Goal: Transaction & Acquisition: Purchase product/service

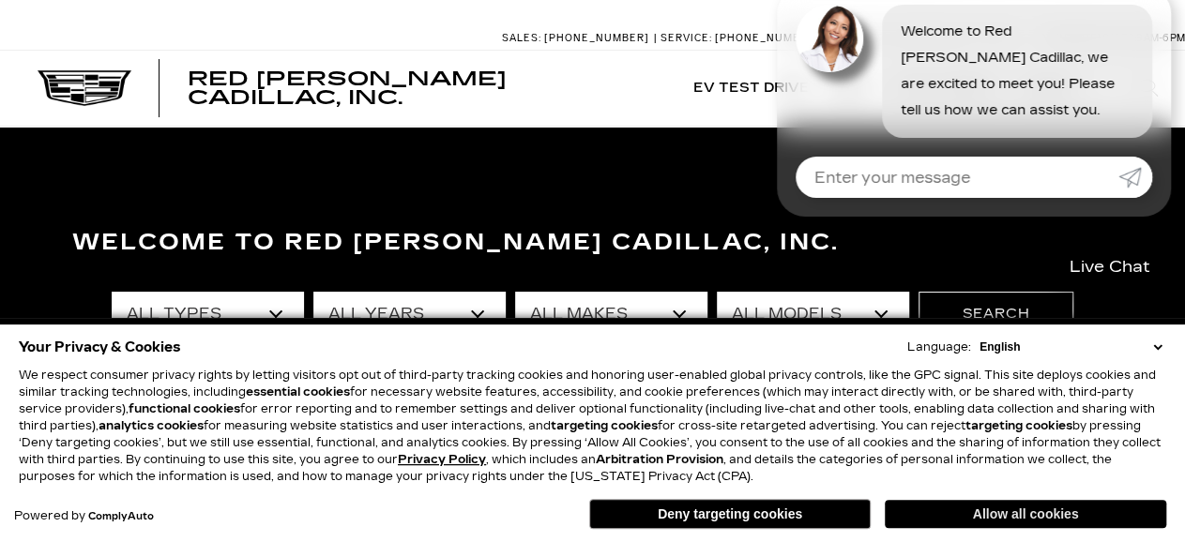
click at [965, 519] on button "Allow all cookies" at bounding box center [1025, 514] width 281 height 28
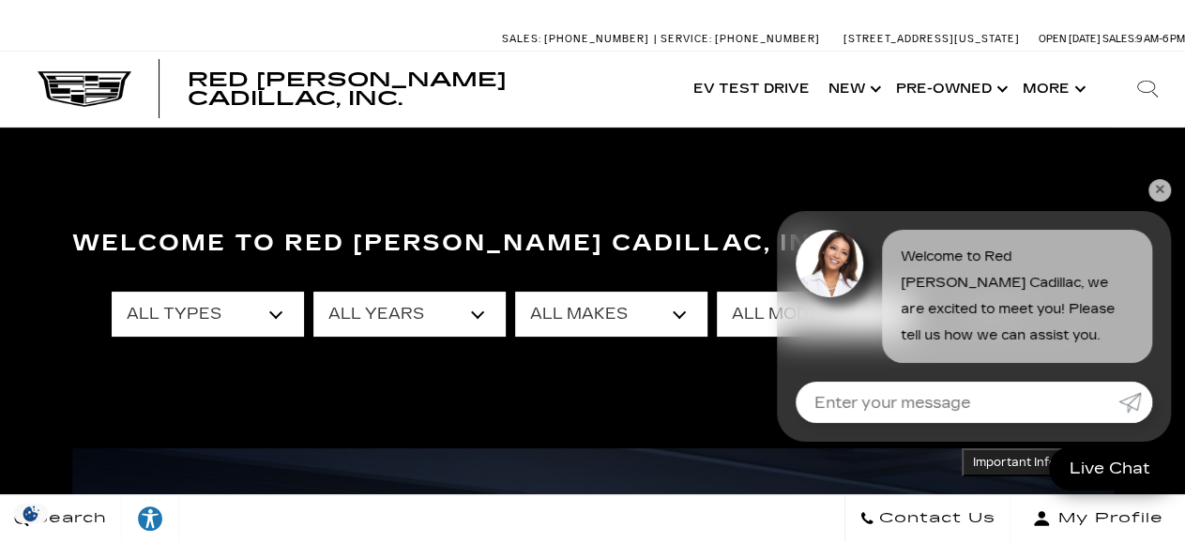
drag, startPoint x: 1161, startPoint y: 183, endPoint x: 732, endPoint y: 315, distance: 448.7
click at [1161, 183] on link "✕" at bounding box center [1159, 190] width 23 height 23
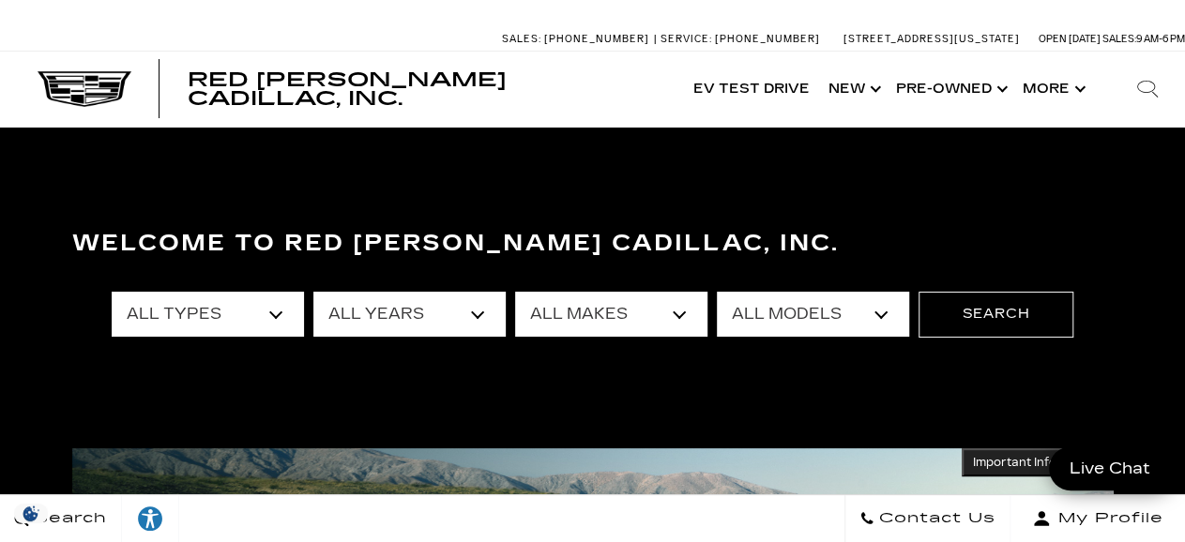
click at [112, 292] on select "All Types New Used Certified Used Demo" at bounding box center [208, 314] width 192 height 45
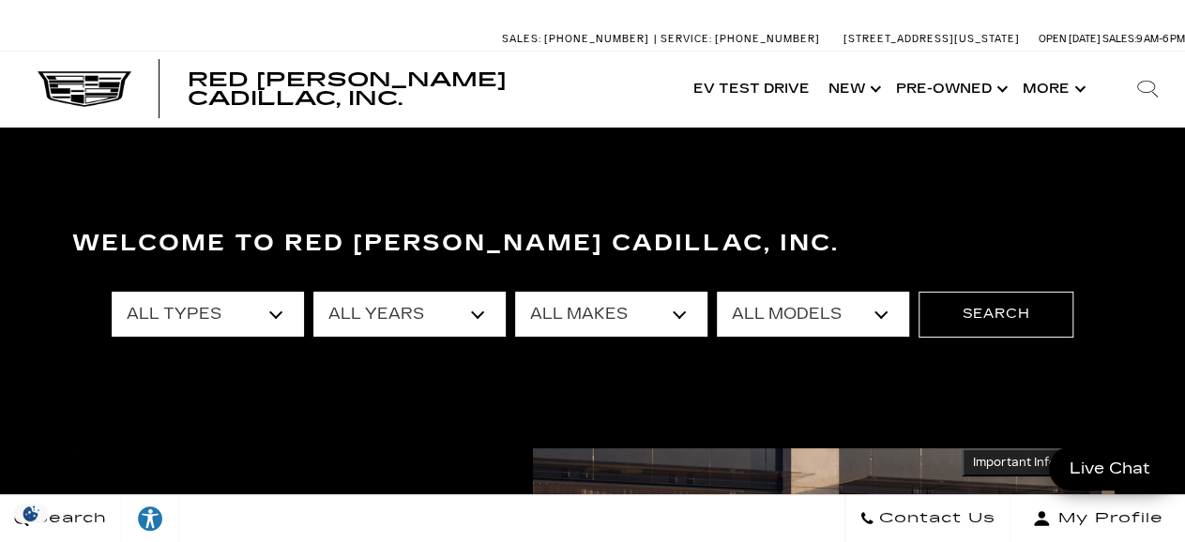
select select "Used"
click option "Used" at bounding box center [0, 0] width 0 height 0
click at [313, 292] on select "All Years 2025 2024 2023 2022 2021 2020 2019 2018 2017 2016 2014 2013" at bounding box center [409, 314] width 192 height 45
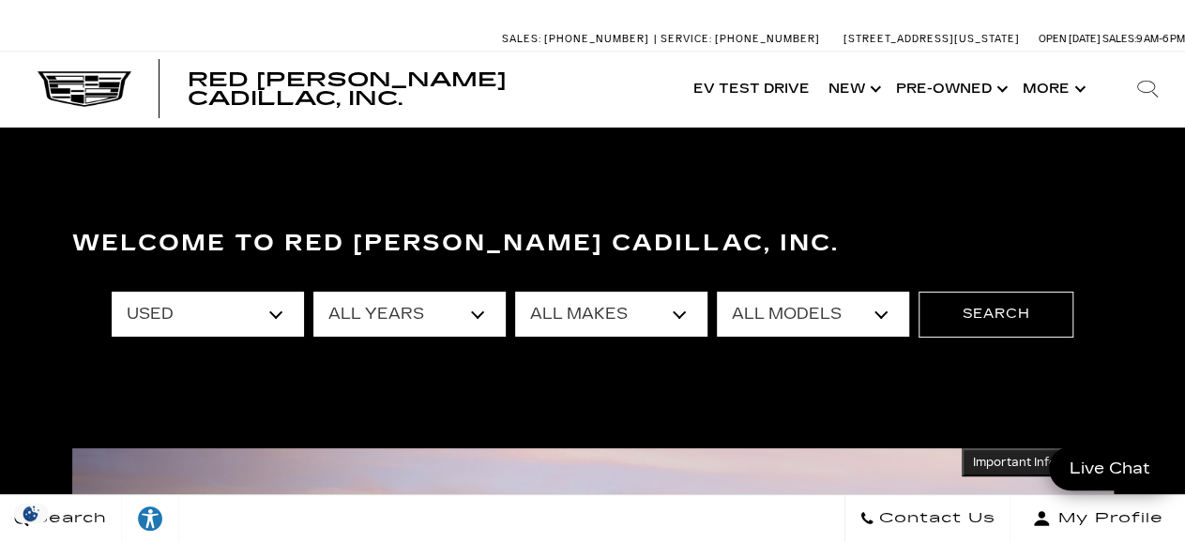
select select "2025"
click option "2025" at bounding box center [0, 0] width 0 height 0
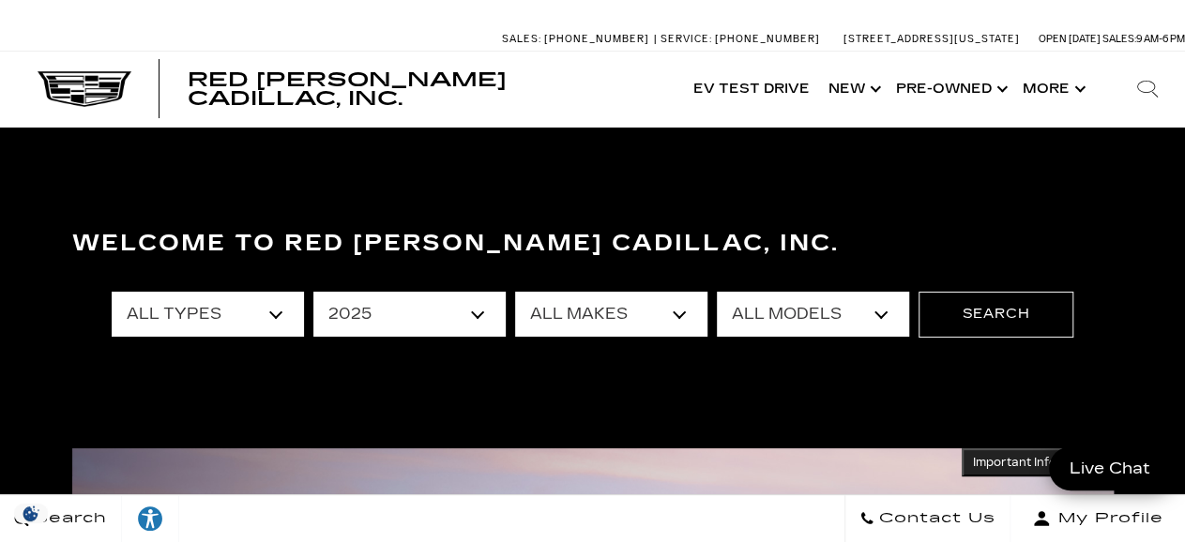
click at [515, 292] on select "All Makes Cadillac GMC Toyota" at bounding box center [611, 314] width 192 height 45
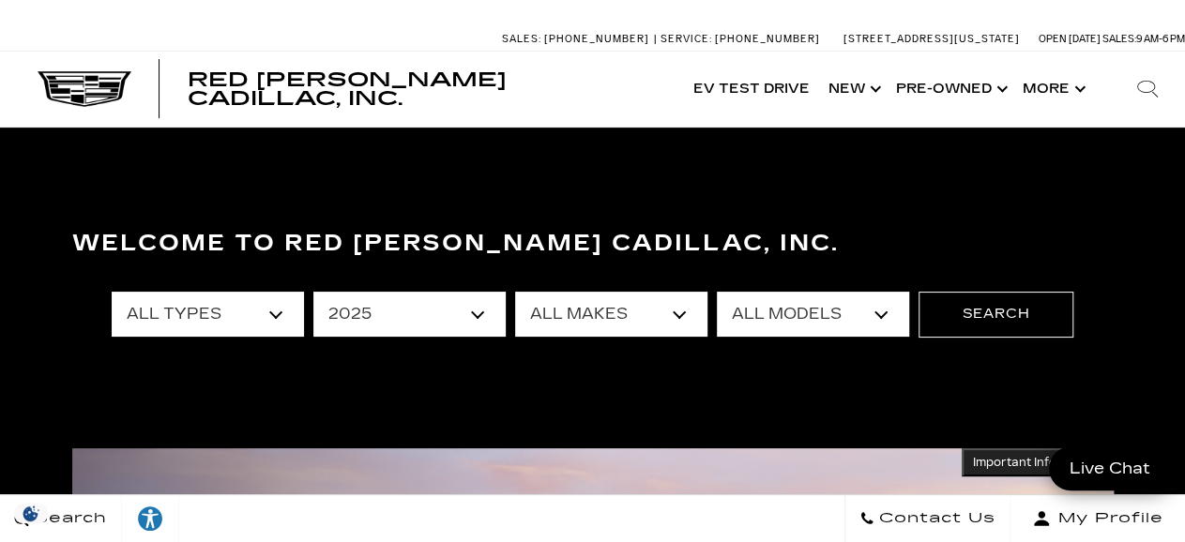
select select "Toyota"
click option "Toyota" at bounding box center [0, 0] width 0 height 0
click at [717, 292] on select "All Models Crown Signia" at bounding box center [813, 314] width 192 height 45
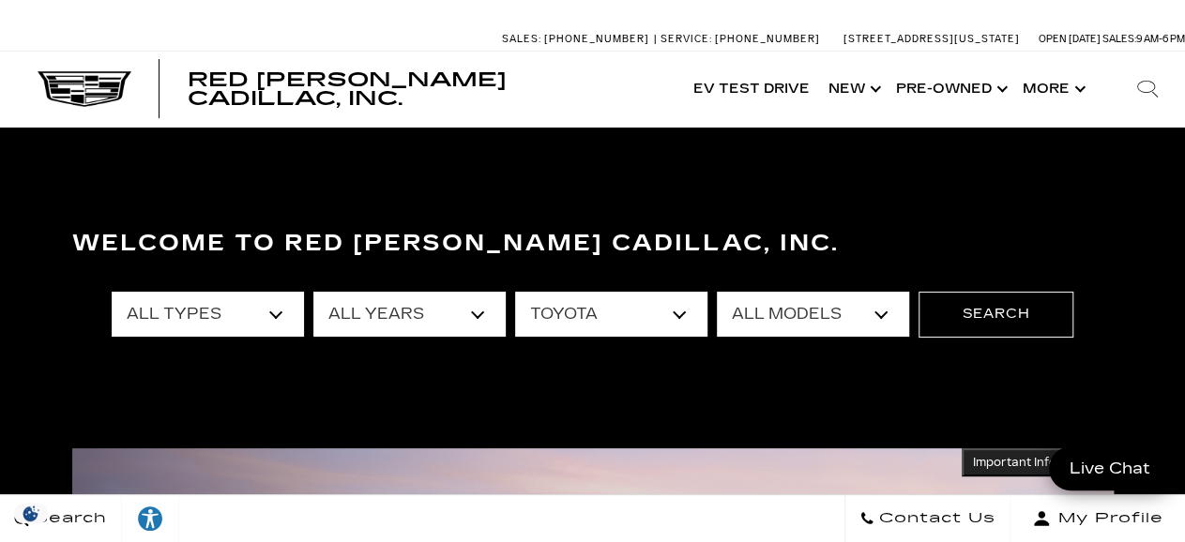
select select "Crown Signia"
click option "Crown Signia" at bounding box center [0, 0] width 0 height 0
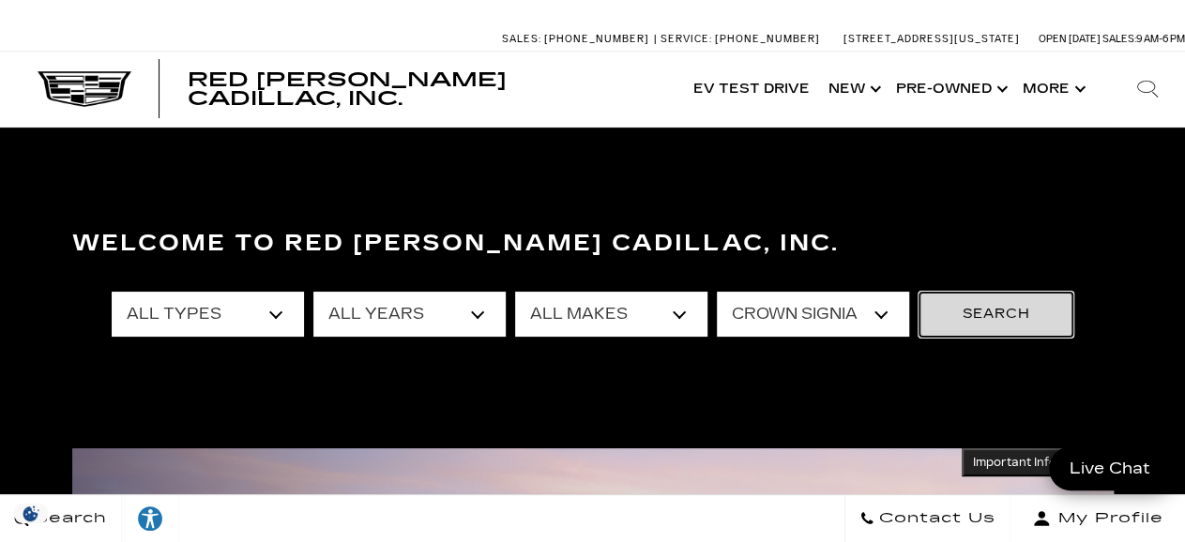
click at [986, 317] on button "Search" at bounding box center [996, 314] width 155 height 45
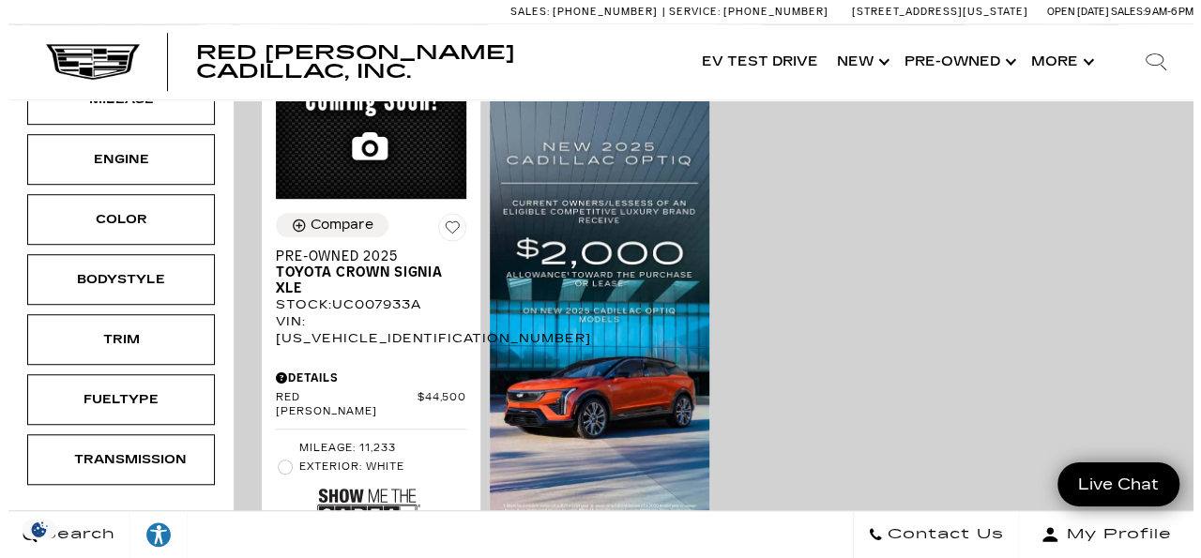
scroll to position [550, 0]
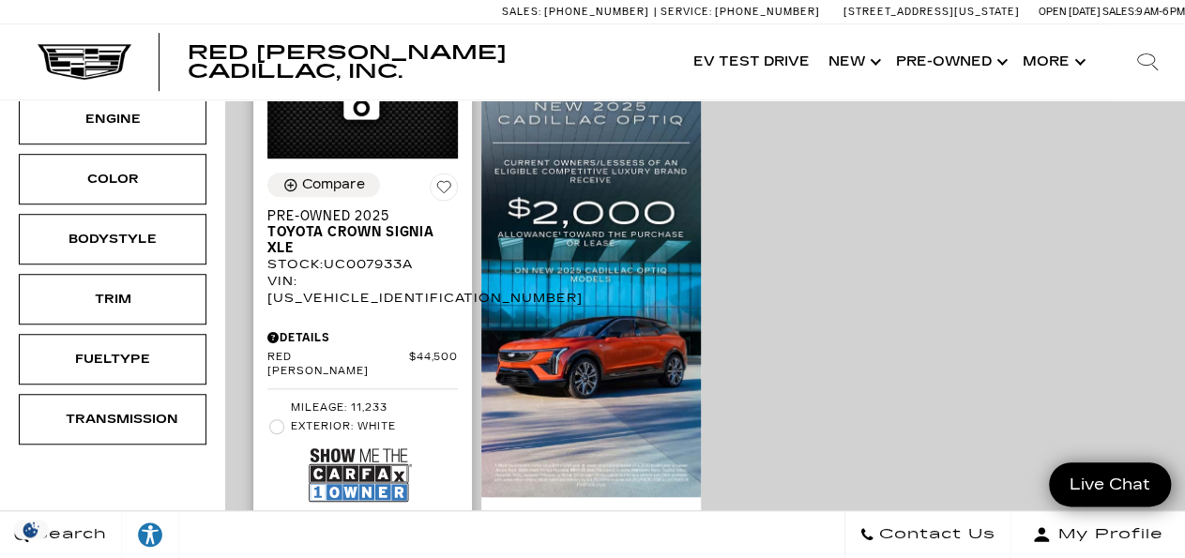
click at [290, 329] on div "Details" at bounding box center [362, 337] width 190 height 17
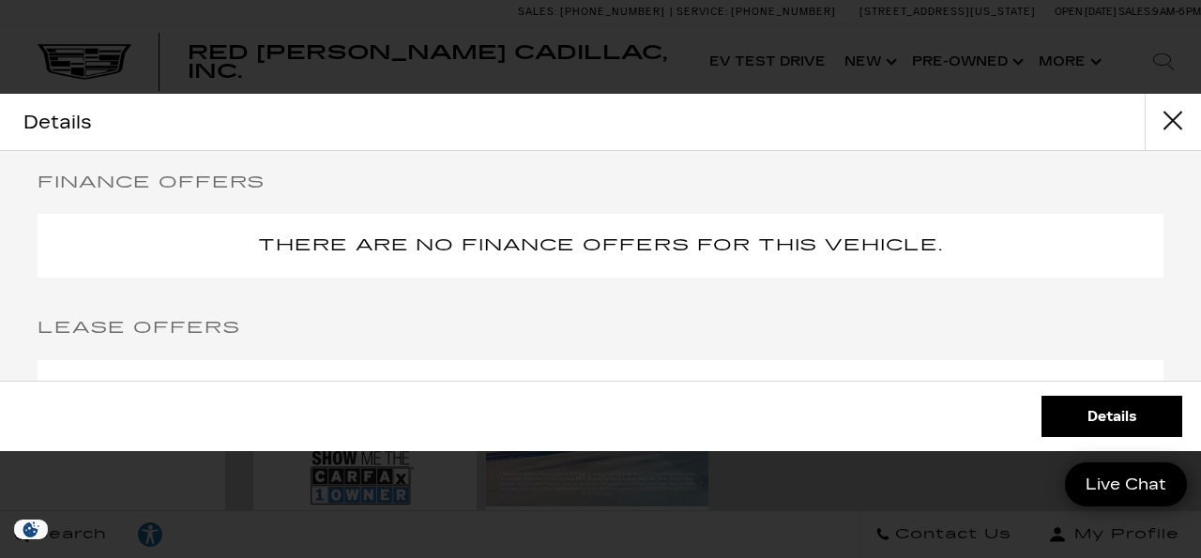
scroll to position [0, 0]
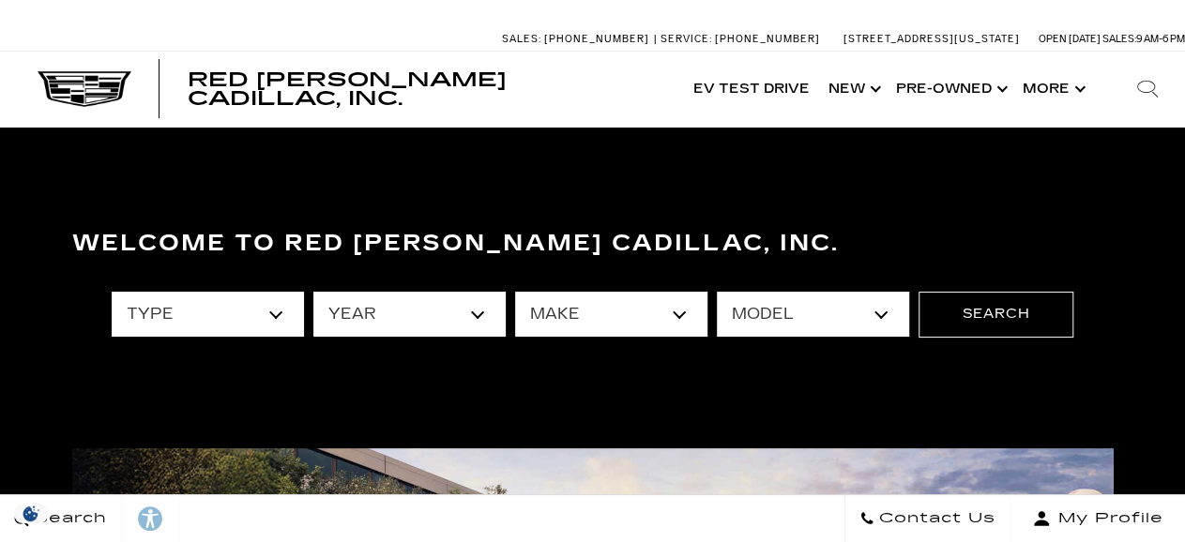
click at [112, 292] on select "type" at bounding box center [208, 314] width 192 height 45
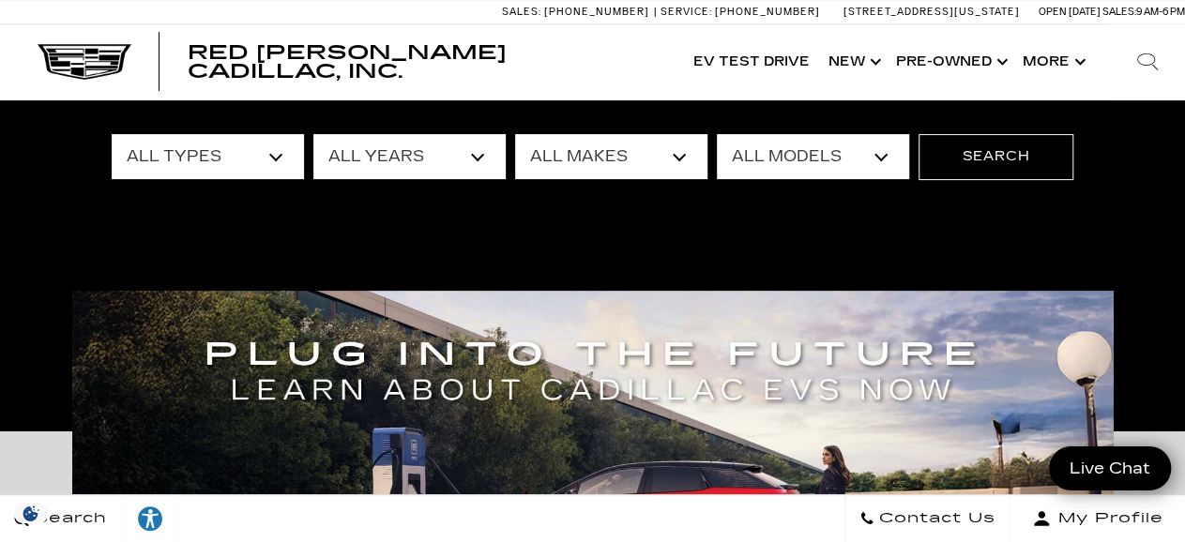
scroll to position [110, 0]
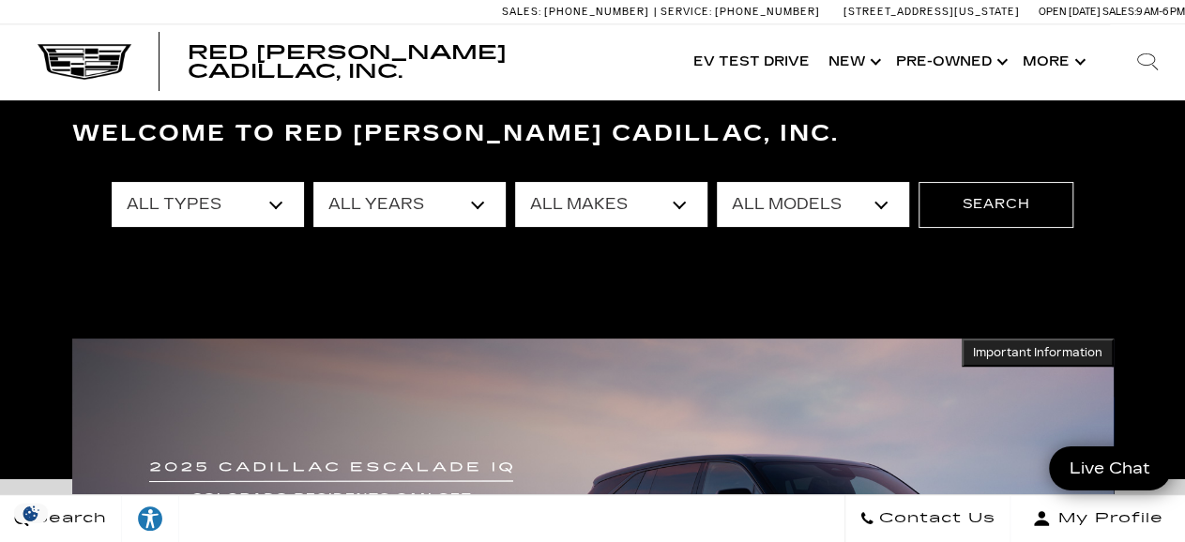
click at [112, 182] on select "All Types New Used Certified Used Demo" at bounding box center [208, 204] width 192 height 45
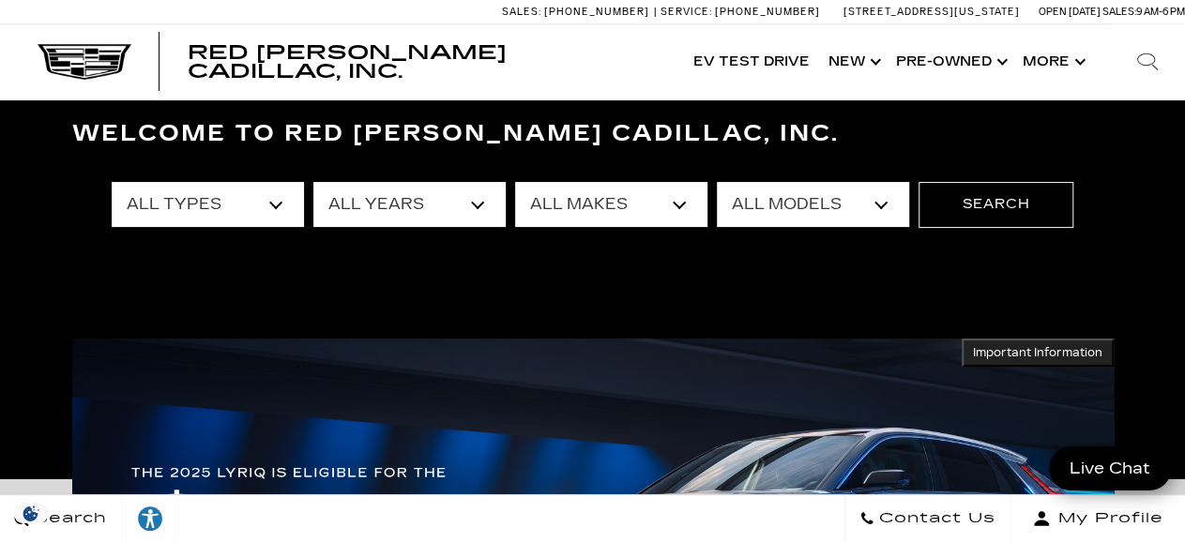
select select "Used"
click option "Used" at bounding box center [0, 0] width 0 height 0
click at [313, 182] on select "All Years 2025 2024 2023 2022 2021 2020 2019 2018 2017 2016 2014 2013" at bounding box center [409, 204] width 192 height 45
select select "2025"
click option "2025" at bounding box center [0, 0] width 0 height 0
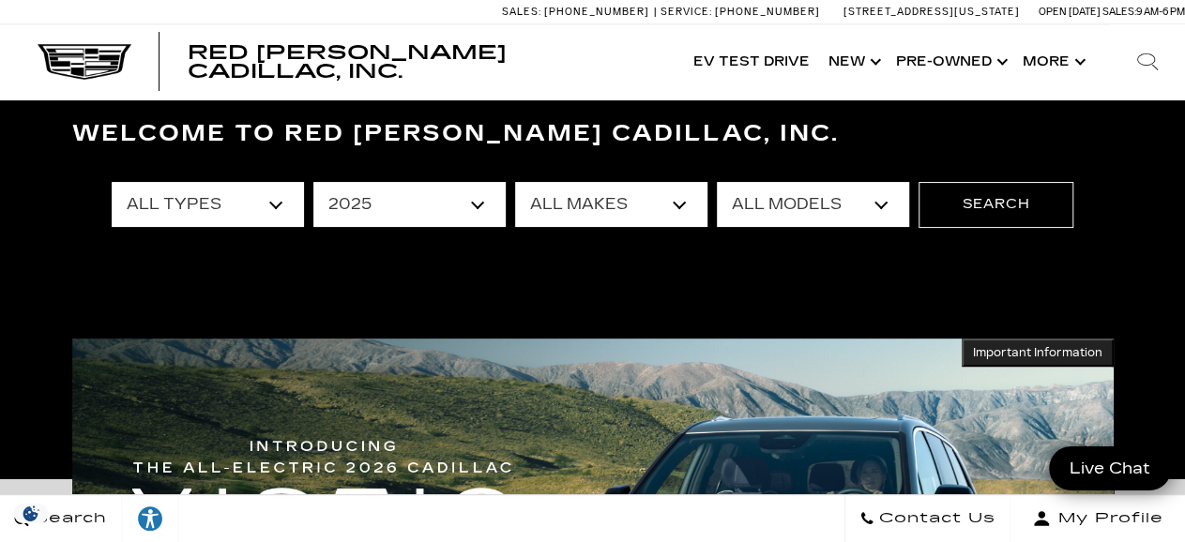
click at [675, 207] on select "All Makes Cadillac GMC Toyota" at bounding box center [611, 204] width 192 height 45
select select "Toyota"
click option "Toyota" at bounding box center [0, 0] width 0 height 0
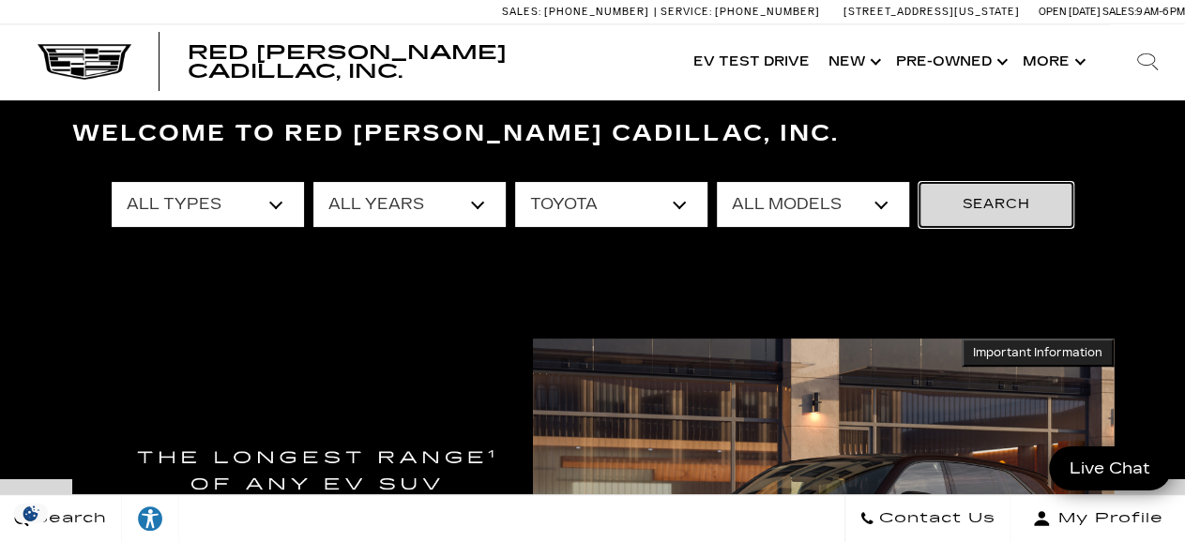
click at [957, 205] on button "Search" at bounding box center [996, 204] width 155 height 45
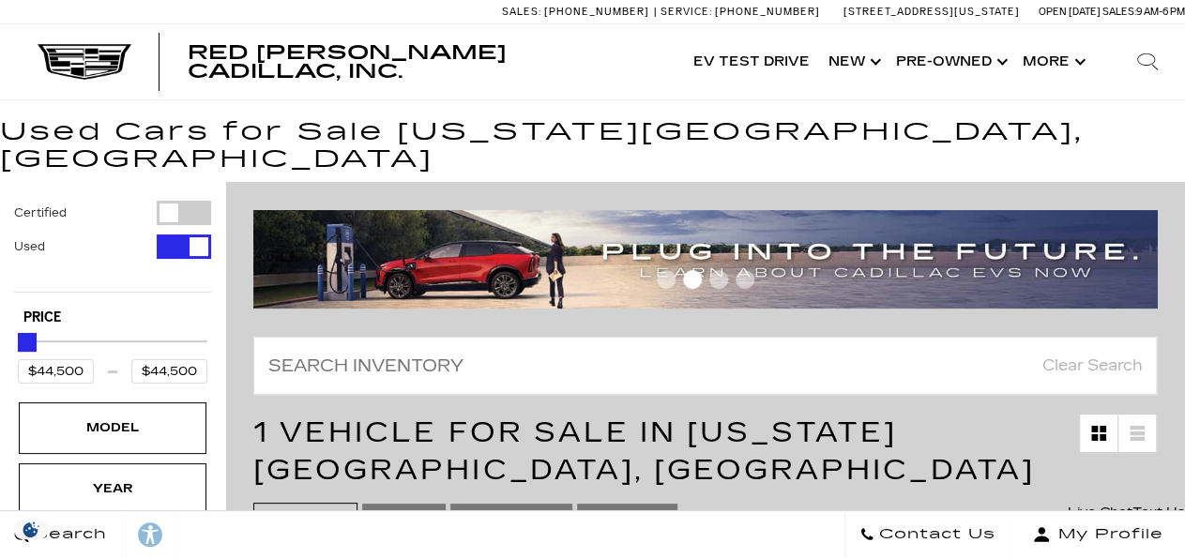
scroll to position [390, 0]
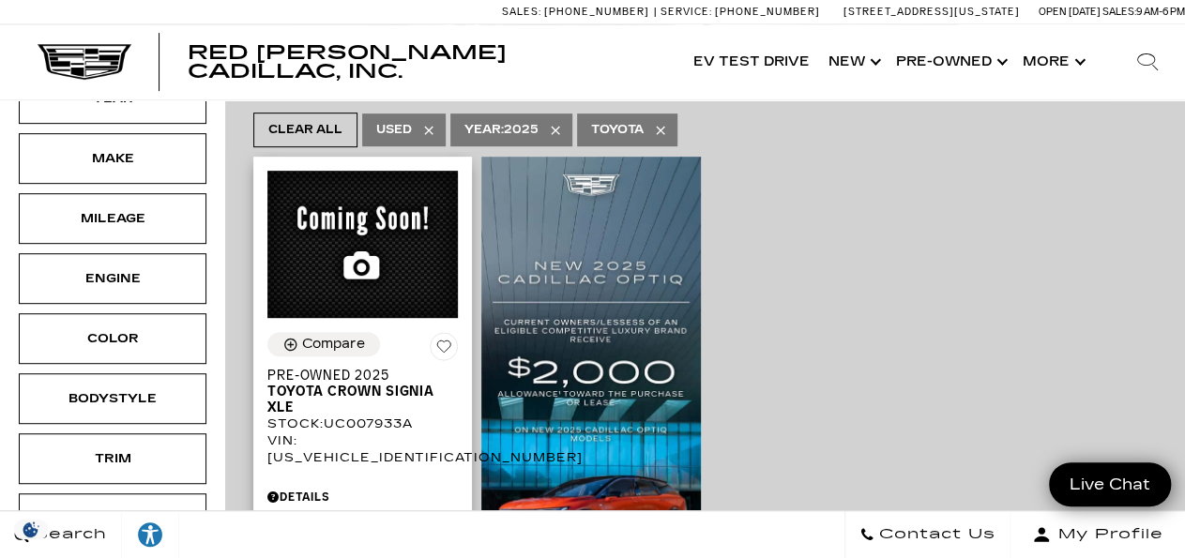
click at [405, 436] on div "VIN: JTDACAAJ4S3007933" at bounding box center [362, 450] width 190 height 34
drag, startPoint x: 449, startPoint y: 463, endPoint x: 444, endPoint y: 438, distance: 26.0
click at [449, 479] on div "Details" at bounding box center [362, 492] width 190 height 26
drag, startPoint x: 412, startPoint y: 426, endPoint x: 346, endPoint y: 436, distance: 66.5
click at [262, 442] on div "Compare Pre-Owned 2025 Toyota Crown Signia XLE Stock : UC007933A VIN: JTDACAAJ4…" at bounding box center [362, 503] width 219 height 370
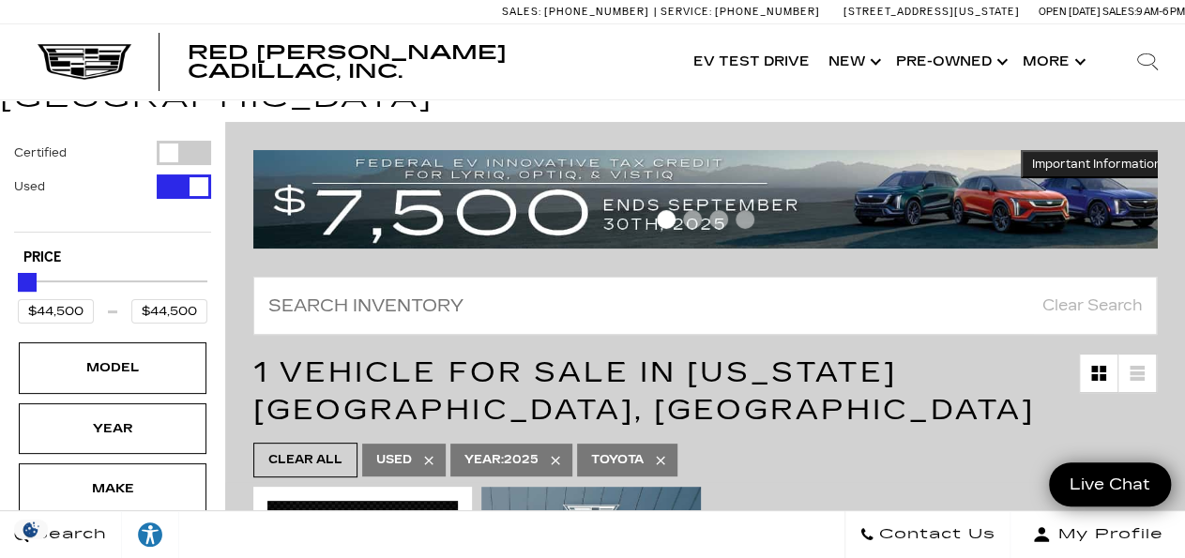
scroll to position [0, 0]
